Goal: Task Accomplishment & Management: Manage account settings

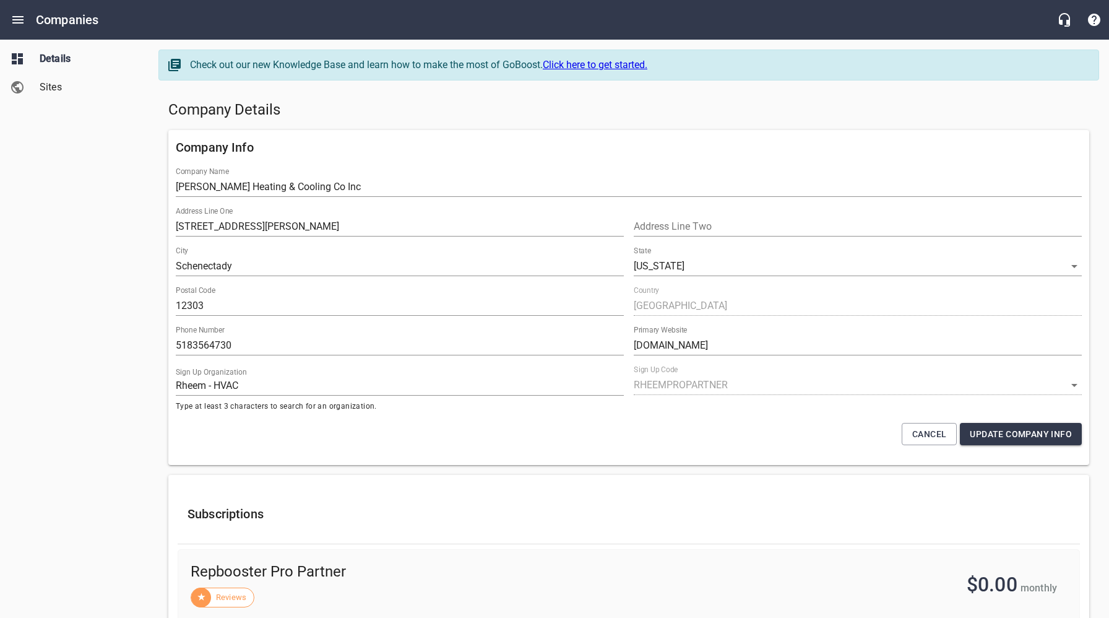
select select "[US_STATE]"
select select "62"
click at [19, 16] on icon "Open drawer" at bounding box center [17, 19] width 11 height 7
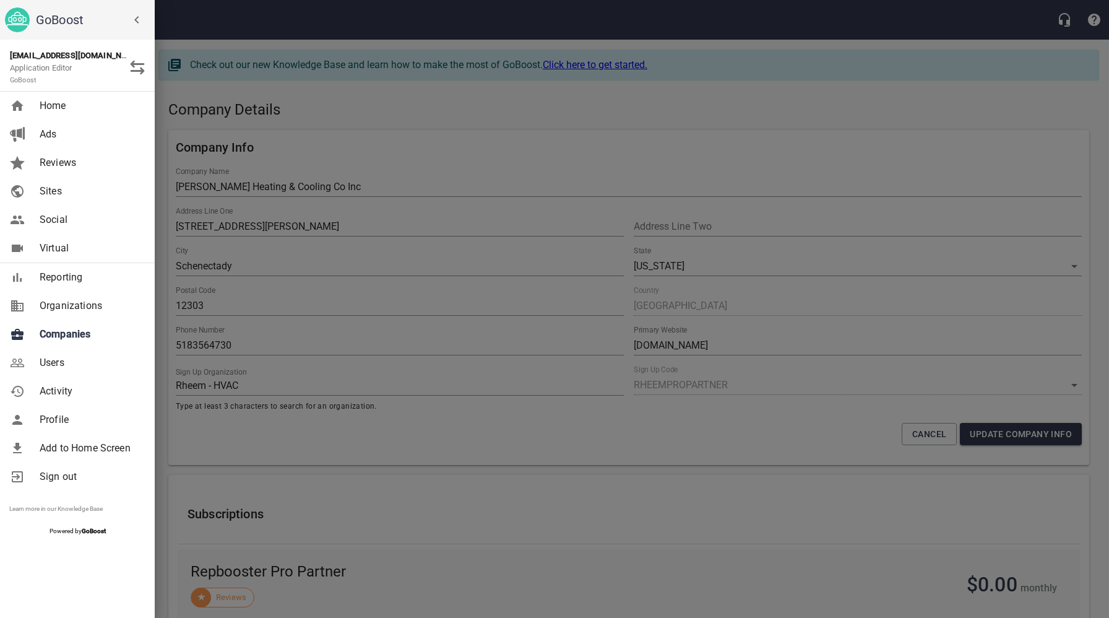
click at [296, 121] on div at bounding box center [554, 309] width 1109 height 618
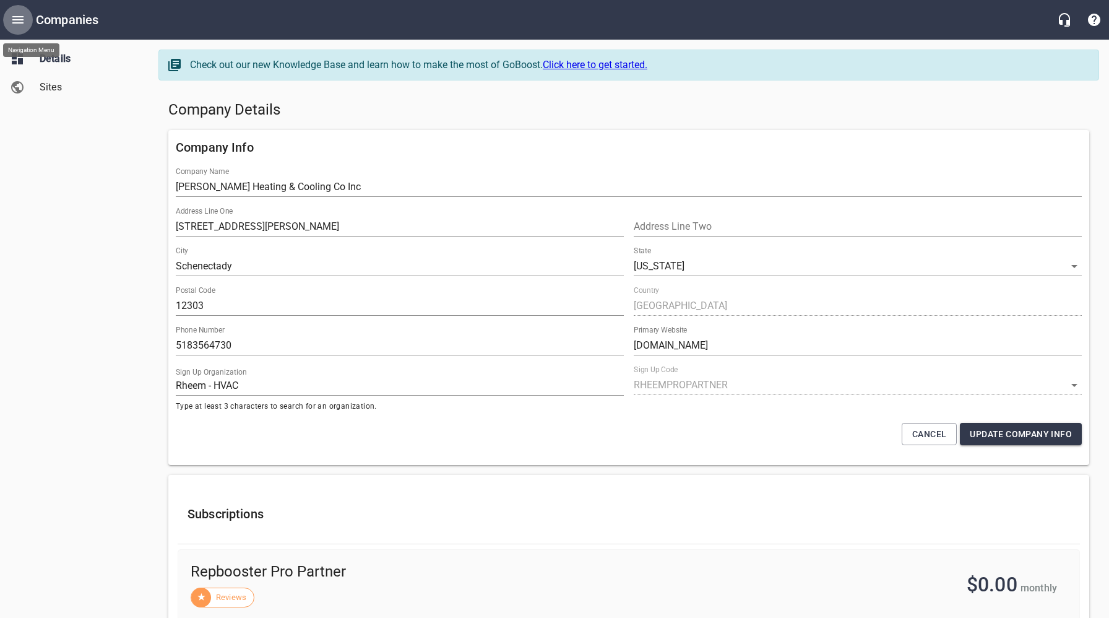
click at [17, 20] on icon "Open drawer" at bounding box center [18, 19] width 15 height 15
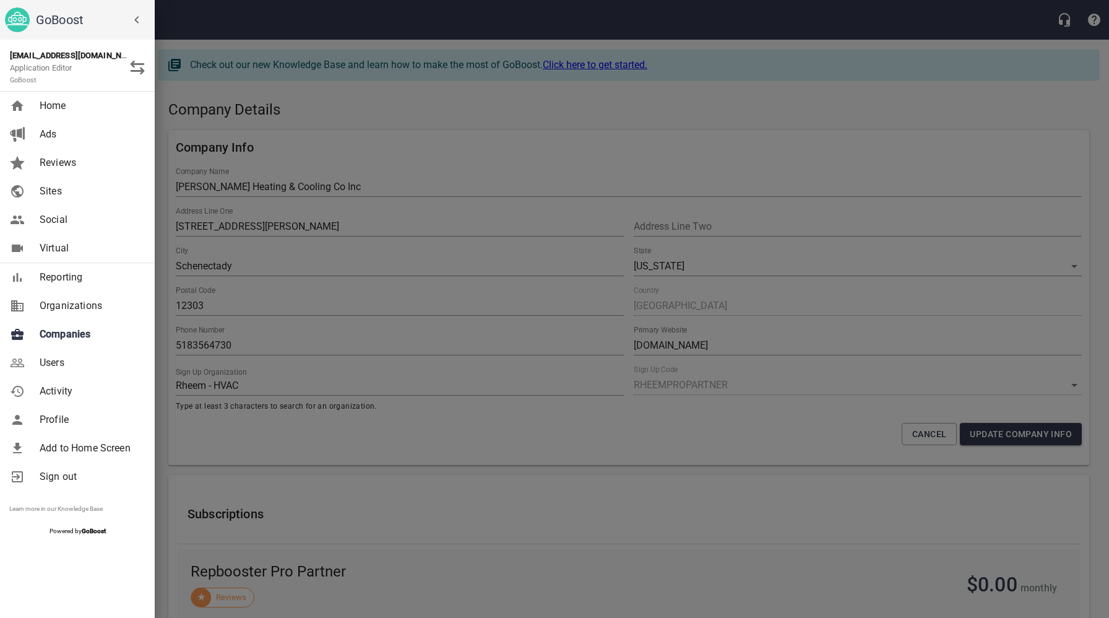
click at [64, 331] on span "Companies" at bounding box center [90, 334] width 100 height 15
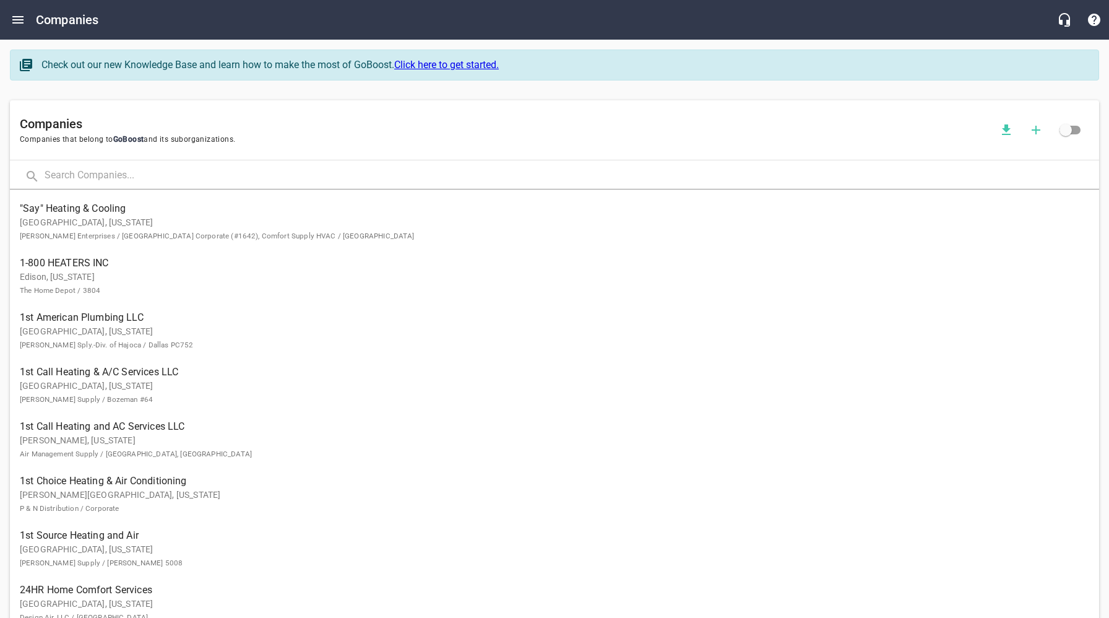
click at [183, 179] on input "text" at bounding box center [572, 176] width 1055 height 27
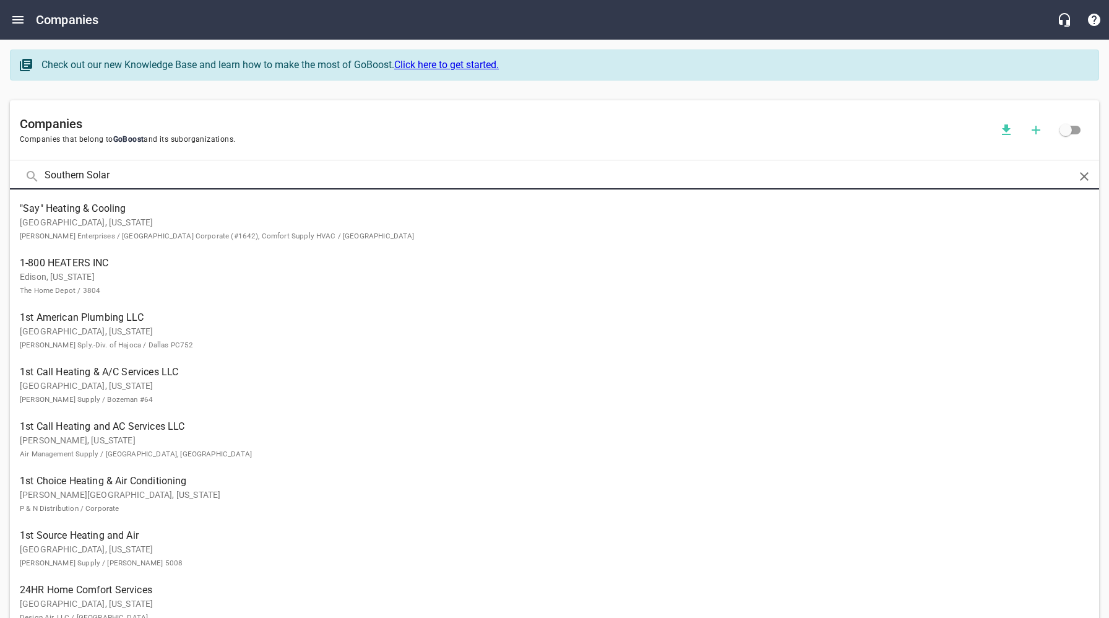
type input "Southern Solar"
click button at bounding box center [0, 0] width 0 height 0
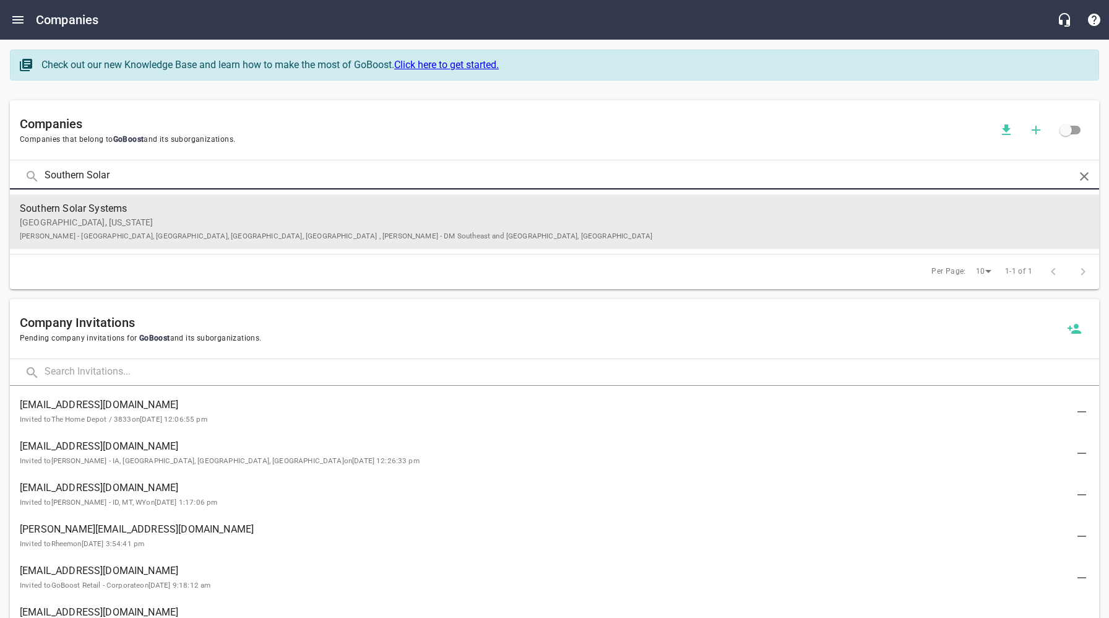
click at [183, 217] on p "[GEOGRAPHIC_DATA], [US_STATE] [GEOGRAPHIC_DATA][PERSON_NAME] - [GEOGRAPHIC_DATA…" at bounding box center [545, 229] width 1050 height 26
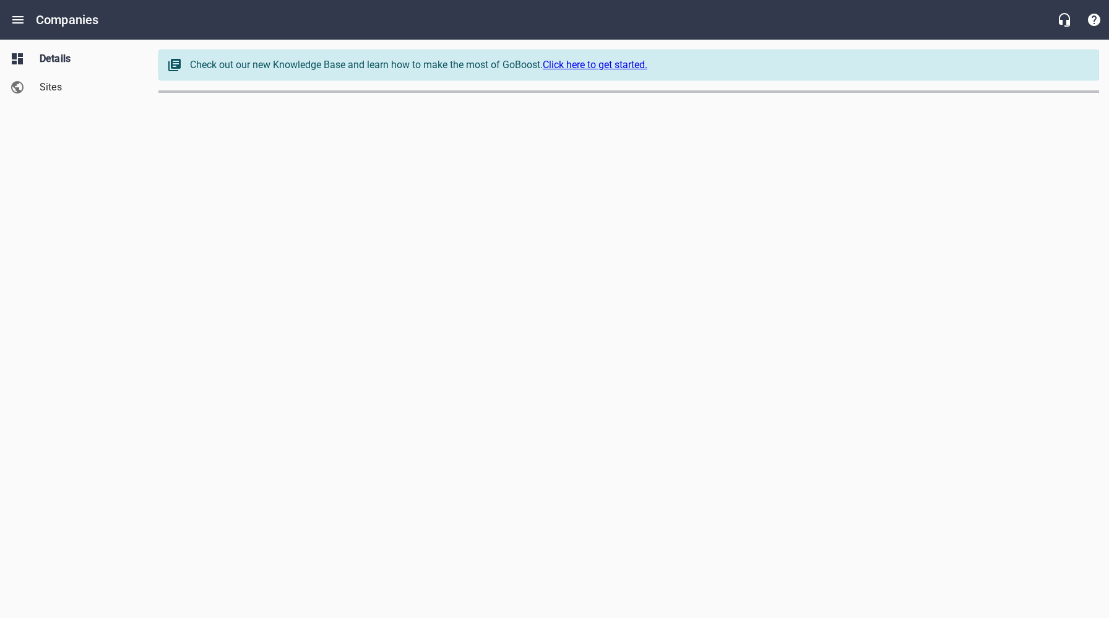
select select "5"
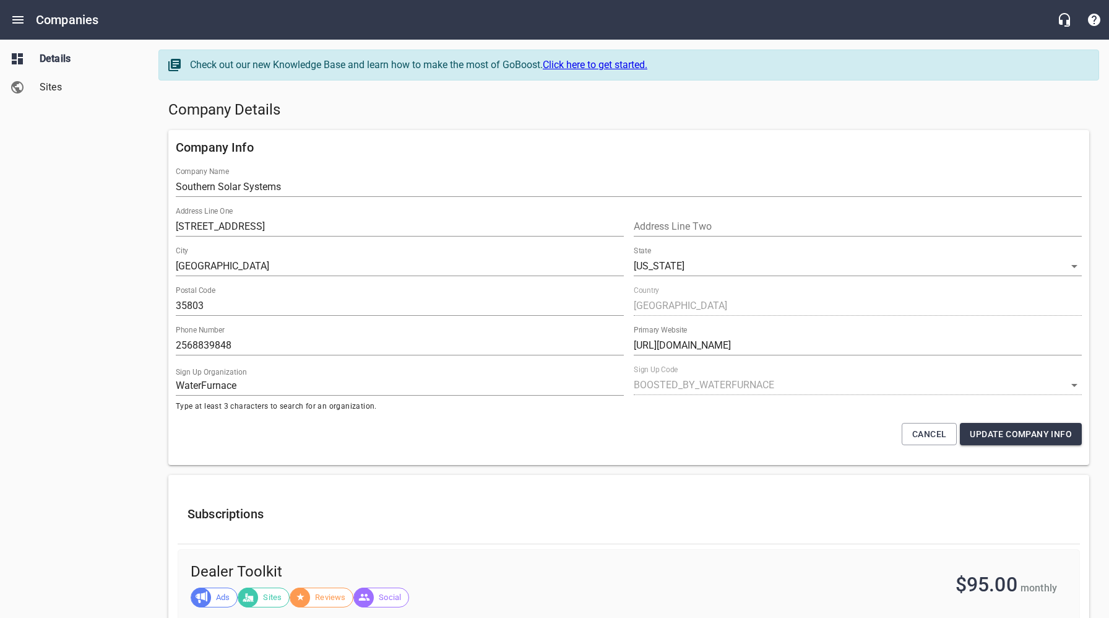
drag, startPoint x: 129, startPoint y: 337, endPoint x: 135, endPoint y: 345, distance: 9.7
click at [129, 337] on div "Details Sites" at bounding box center [74, 309] width 149 height 618
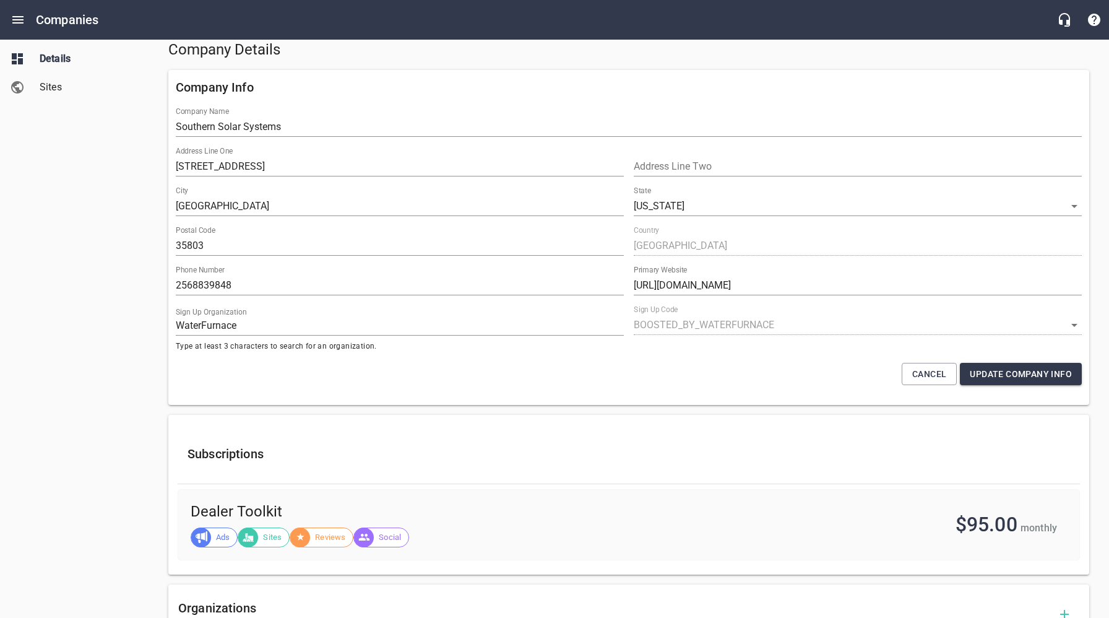
scroll to position [58, 0]
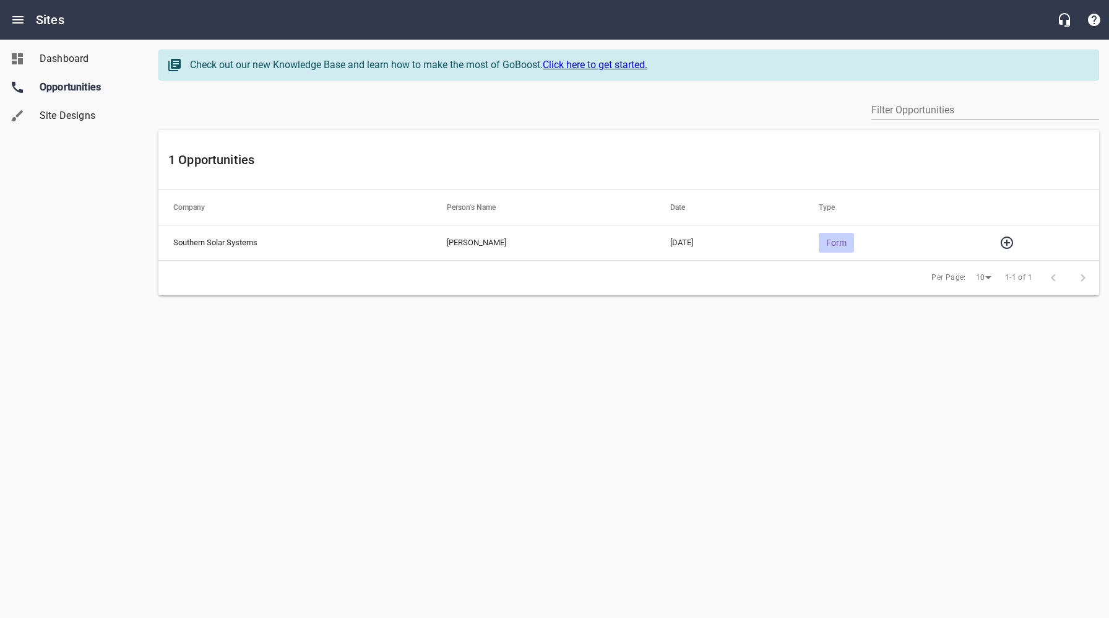
click at [1013, 241] on icon "button" at bounding box center [1007, 242] width 12 height 12
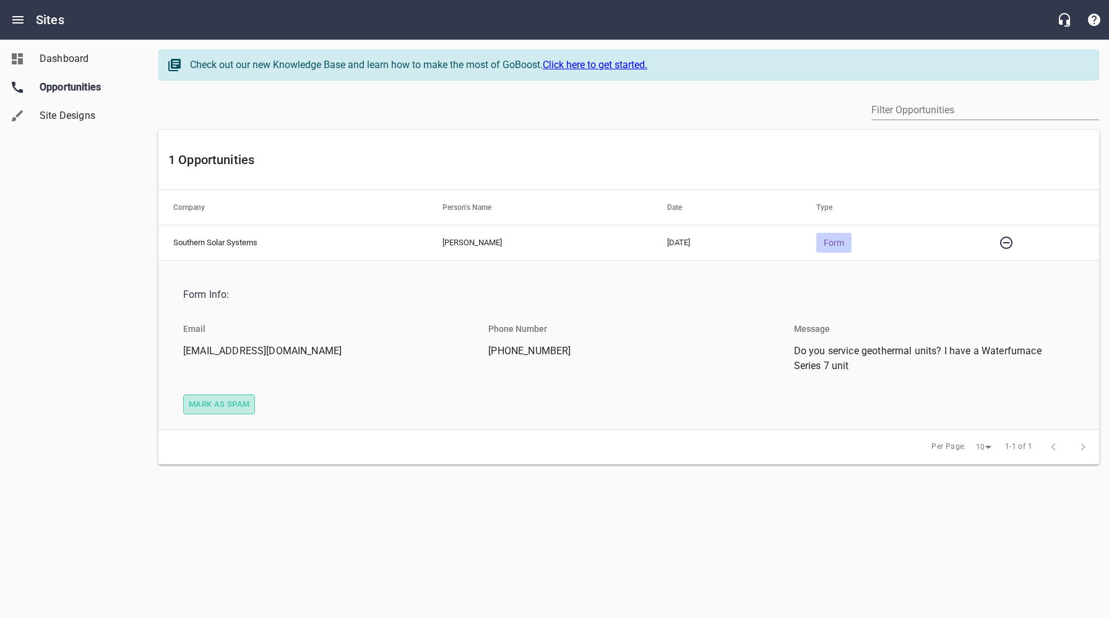
click at [225, 404] on span "Mark as spam" at bounding box center [219, 404] width 61 height 14
